Goal: Communication & Community: Answer question/provide support

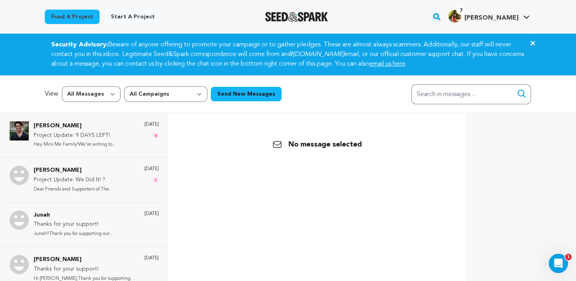
click at [212, 96] on button "Send New Messages" at bounding box center [246, 94] width 71 height 14
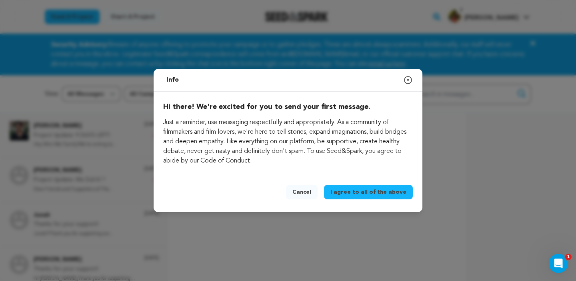
click at [303, 190] on button "Cancel" at bounding box center [302, 192] width 32 height 14
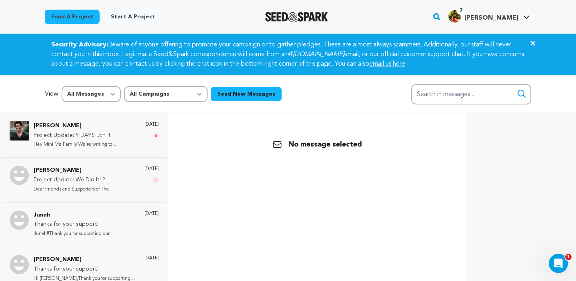
click at [0, 0] on div "Your Current Project Monkey Park Film Short" at bounding box center [0, 0] width 0 height 0
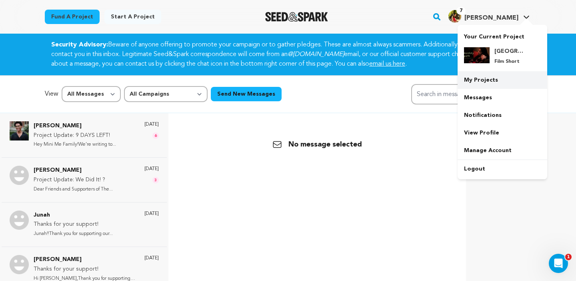
click at [487, 86] on link "My Projects" at bounding box center [503, 80] width 90 height 18
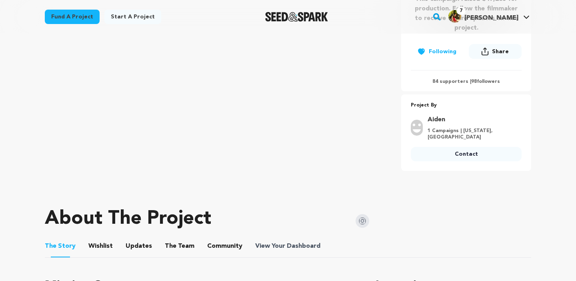
scroll to position [210, 0]
click at [278, 250] on span "View Your Dashboard" at bounding box center [288, 246] width 67 height 10
click at [274, 251] on li "View Your Dashboard View Your Dashboard" at bounding box center [288, 246] width 67 height 22
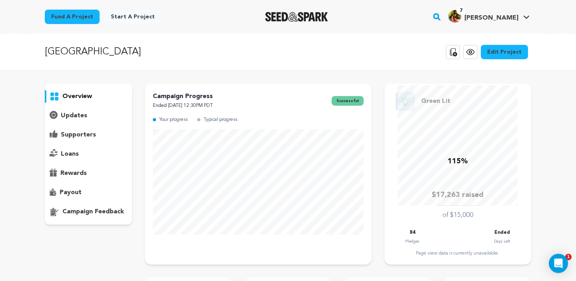
click at [82, 135] on p "supporters" at bounding box center [78, 135] width 35 height 10
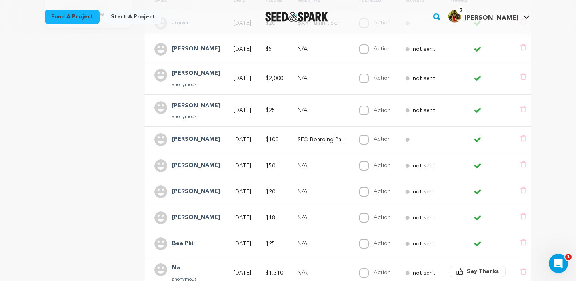
scroll to position [198, 0]
click at [302, 131] on td "SFO Boarding Pa..." at bounding box center [319, 139] width 62 height 26
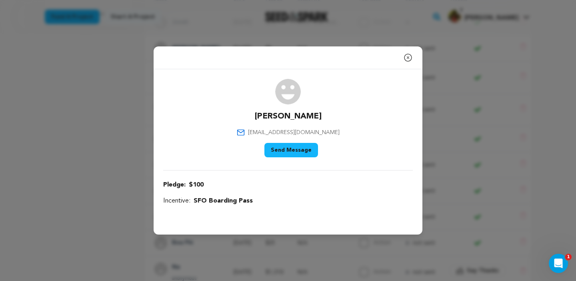
click at [300, 150] on button "Send Message" at bounding box center [291, 150] width 54 height 14
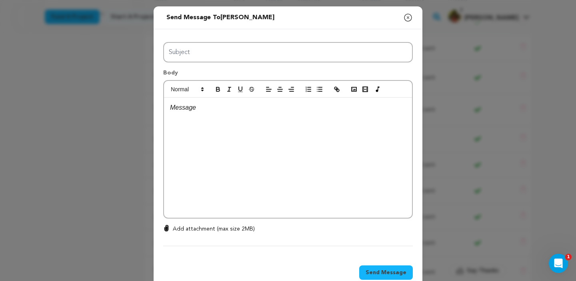
click at [410, 19] on icon "button" at bounding box center [408, 18] width 10 height 10
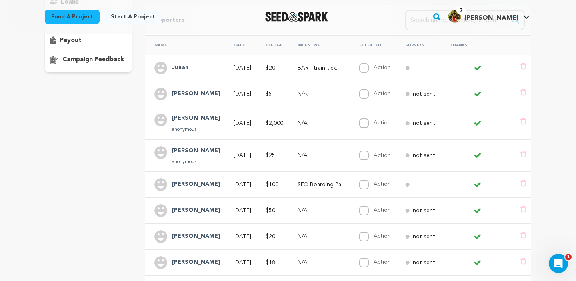
scroll to position [128, 0]
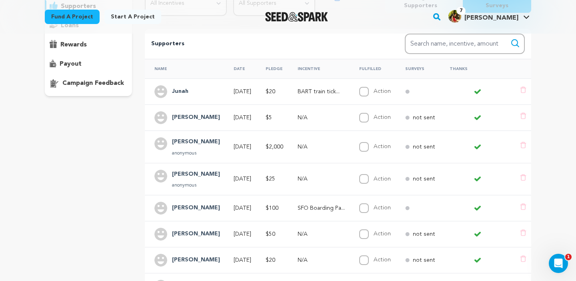
click at [216, 202] on div "[PERSON_NAME]" at bounding box center [196, 208] width 58 height 13
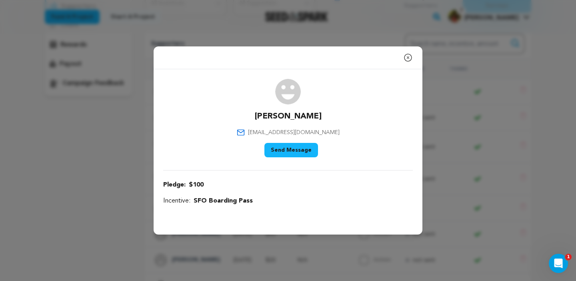
click at [304, 152] on button "Send Message" at bounding box center [291, 150] width 54 height 14
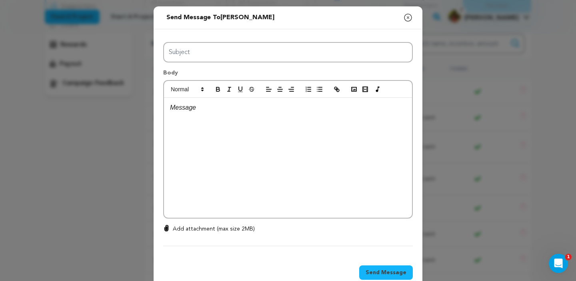
click at [237, 130] on div at bounding box center [288, 158] width 248 height 120
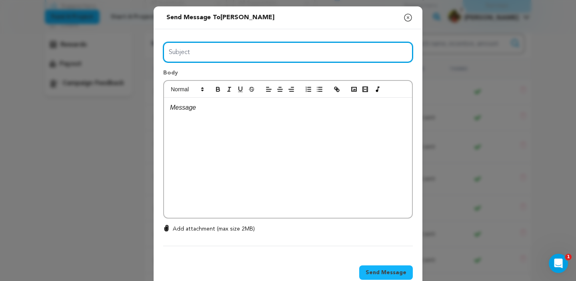
click at [194, 60] on input "Subject" at bounding box center [288, 52] width 250 height 20
type input "Soup!"
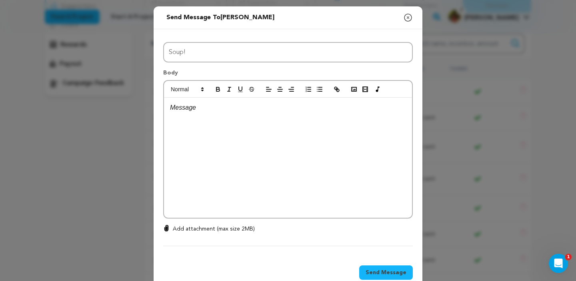
click at [236, 150] on div at bounding box center [288, 158] width 248 height 120
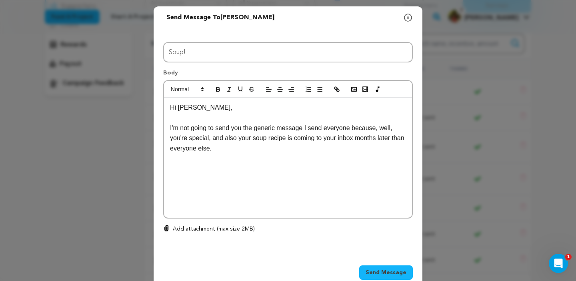
click at [213, 139] on p "I'm not going to send you the generic message I send everyone because, well, yo…" at bounding box center [288, 138] width 236 height 31
click at [272, 164] on div "Hi [PERSON_NAME], I'm not going to send you the generic message I send everyone…" at bounding box center [288, 158] width 248 height 120
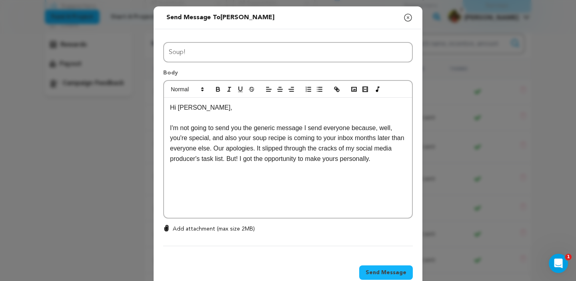
click at [312, 181] on div "Hi [PERSON_NAME], I'm not going to send you the generic message I send everyone…" at bounding box center [288, 158] width 248 height 120
click at [362, 184] on div "Hi [PERSON_NAME], I'm not going to send you the generic message I send everyone…" at bounding box center [288, 158] width 248 height 120
click at [248, 169] on p "I'm not going to send you the generic message I send everyone because, well, yo…" at bounding box center [288, 148] width 236 height 51
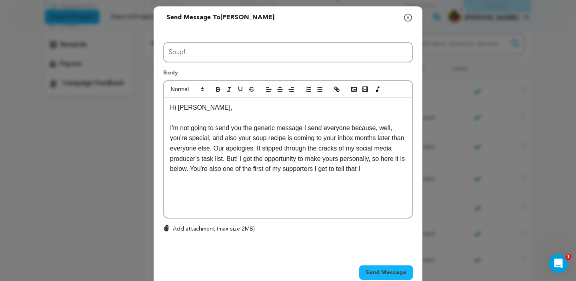
click at [403, 187] on div "Hi [PERSON_NAME], I'm not going to send you the generic message I send everyone…" at bounding box center [288, 158] width 248 height 120
drag, startPoint x: 224, startPoint y: 151, endPoint x: 185, endPoint y: 150, distance: 38.8
click at [185, 150] on p "I'm not going to send you the generic message I send everyone because, well, yo…" at bounding box center [288, 154] width 236 height 62
click at [271, 190] on div "Hi [PERSON_NAME], I'm not going to send you the generic message I send everyone…" at bounding box center [288, 158] width 248 height 120
click at [228, 160] on p "I'm not going to send you the generic message I send everyone because, well, yo…" at bounding box center [288, 154] width 236 height 62
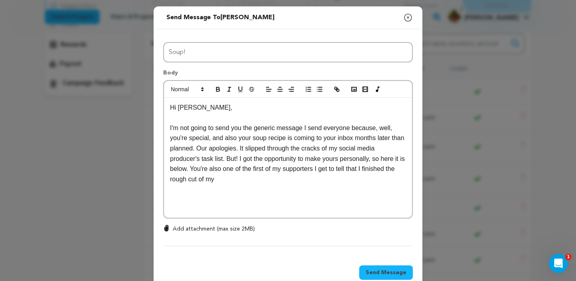
click at [275, 179] on p "I'm not going to send you the generic message I send everyone because, well, yo…" at bounding box center [288, 154] width 236 height 62
click at [344, 125] on p "I'm not going to send you the generic message I send everyone because, well, yo…" at bounding box center [288, 154] width 236 height 62
click at [245, 130] on p "I'm not going to send you the generic message I send everyone because, well, yo…" at bounding box center [288, 154] width 236 height 62
click at [252, 124] on p "I'm not going to send you the generic message I send everyone because, well, yo…" at bounding box center [288, 154] width 236 height 62
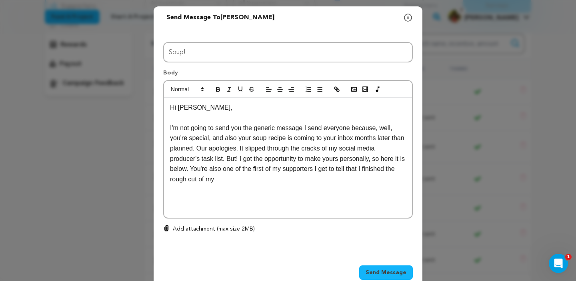
click at [246, 127] on p "I'm not going to send you the generic message I send everyone because, well, yo…" at bounding box center [288, 154] width 236 height 62
drag, startPoint x: 301, startPoint y: 128, endPoint x: 350, endPoint y: 130, distance: 48.9
click at [350, 130] on p "I'm not going to send you a generic message I send everyone because, well, you'…" at bounding box center [288, 154] width 236 height 62
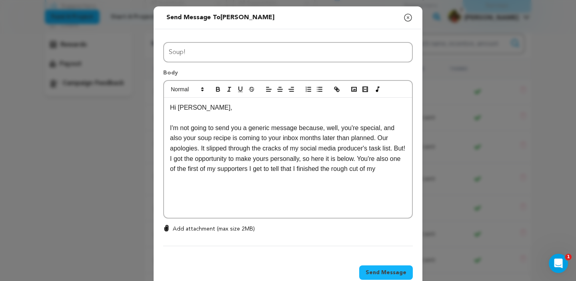
click at [343, 200] on div "Hi [PERSON_NAME], I'm not going to send you a generic message because, well, yo…" at bounding box center [288, 158] width 248 height 120
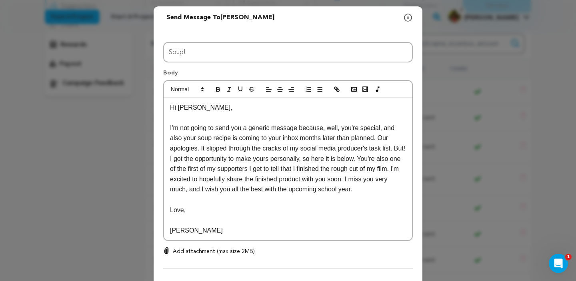
click at [164, 253] on icon at bounding box center [166, 250] width 6 height 6
click at [166, 247] on input "Add attachment (max size 2MB)" at bounding box center [166, 247] width 0 height 0
type input "C:\fakepath\[PERSON_NAME] soup.png"
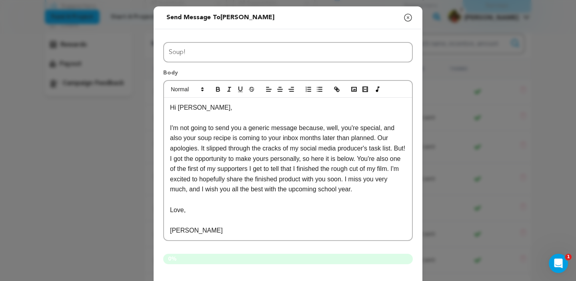
scroll to position [56, 0]
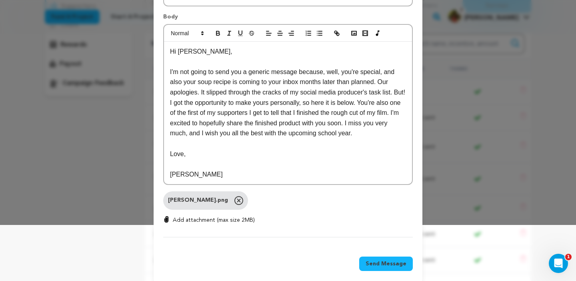
click at [385, 266] on span "Send Message" at bounding box center [386, 264] width 41 height 8
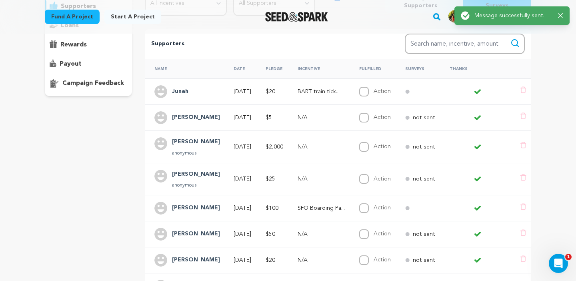
scroll to position [0, 0]
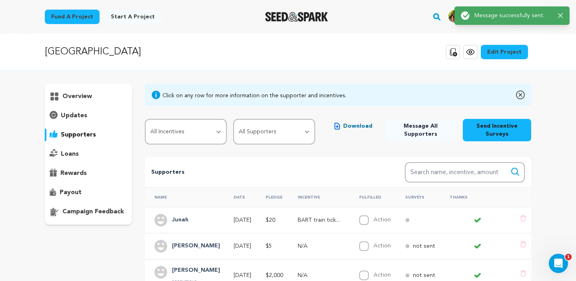
click at [558, 14] on icon "button" at bounding box center [560, 15] width 5 height 5
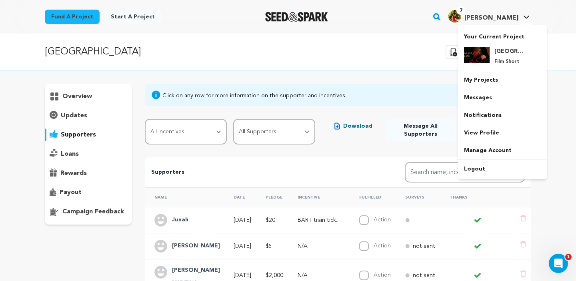
click at [517, 15] on span "[PERSON_NAME]" at bounding box center [491, 18] width 54 height 6
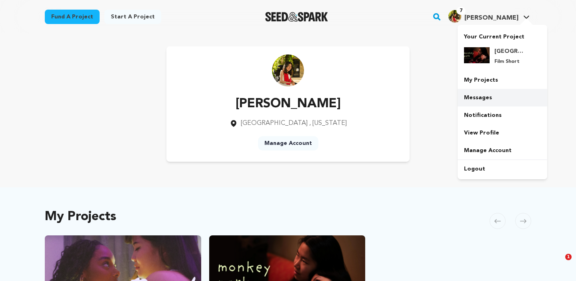
click at [478, 102] on link "Messages" at bounding box center [503, 98] width 90 height 18
click at [477, 96] on link "Messages" at bounding box center [503, 98] width 90 height 18
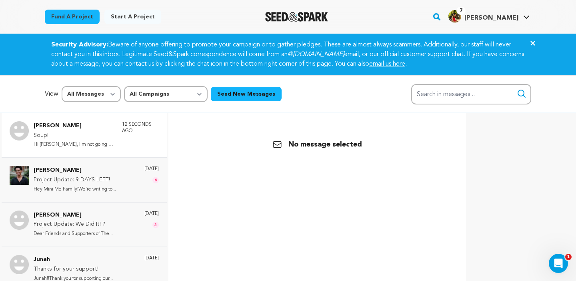
click at [96, 140] on p "Hi [PERSON_NAME], I'm not going to sen..." at bounding box center [74, 144] width 80 height 9
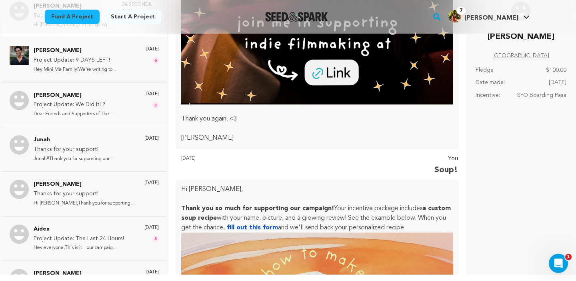
scroll to position [512, 0]
